Goal: Transaction & Acquisition: Book appointment/travel/reservation

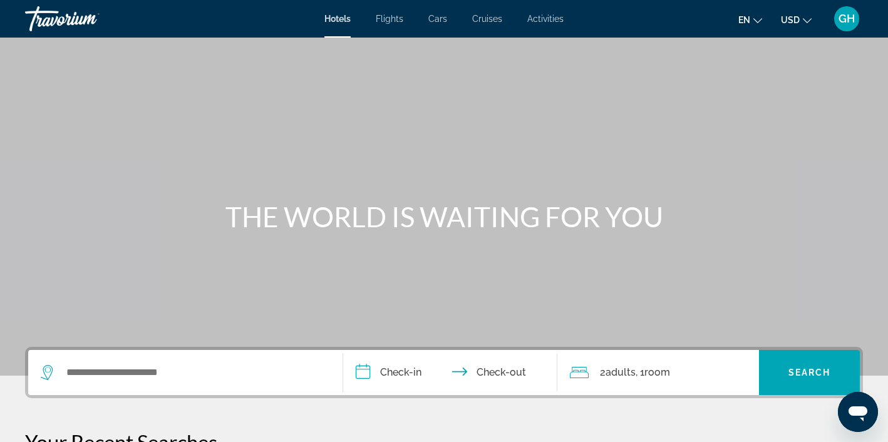
click at [389, 19] on span "Flights" at bounding box center [390, 19] width 28 height 10
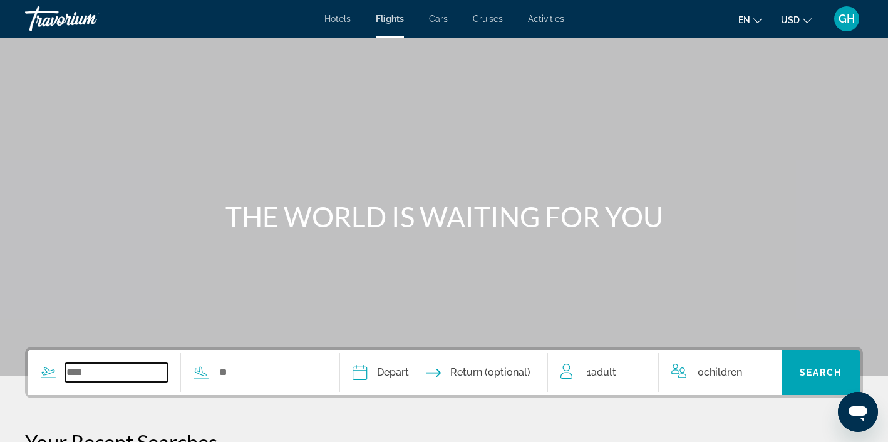
click at [141, 372] on input "Search widget" at bounding box center [116, 372] width 103 height 19
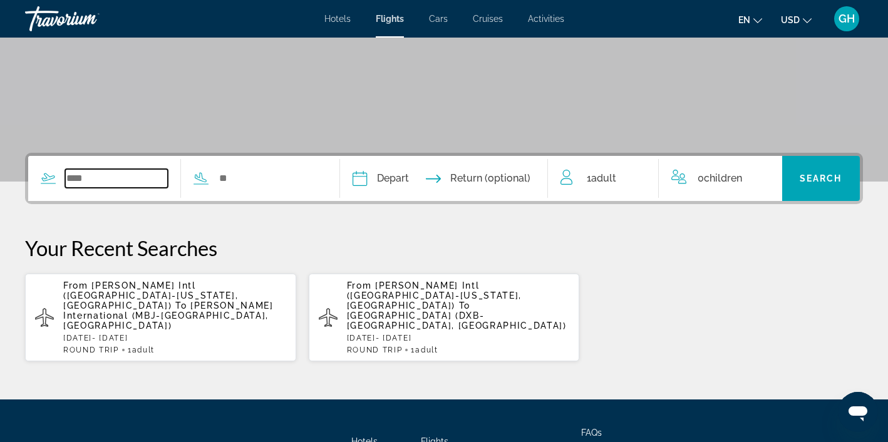
scroll to position [285, 0]
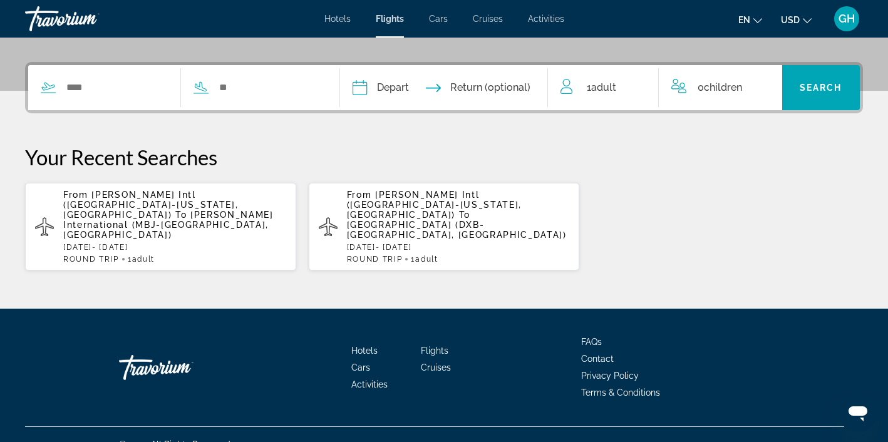
click at [140, 213] on span "Sangster International (MBJ-Montego Bay, Jamaica)" at bounding box center [168, 225] width 210 height 30
